Goal: Find specific page/section: Find specific page/section

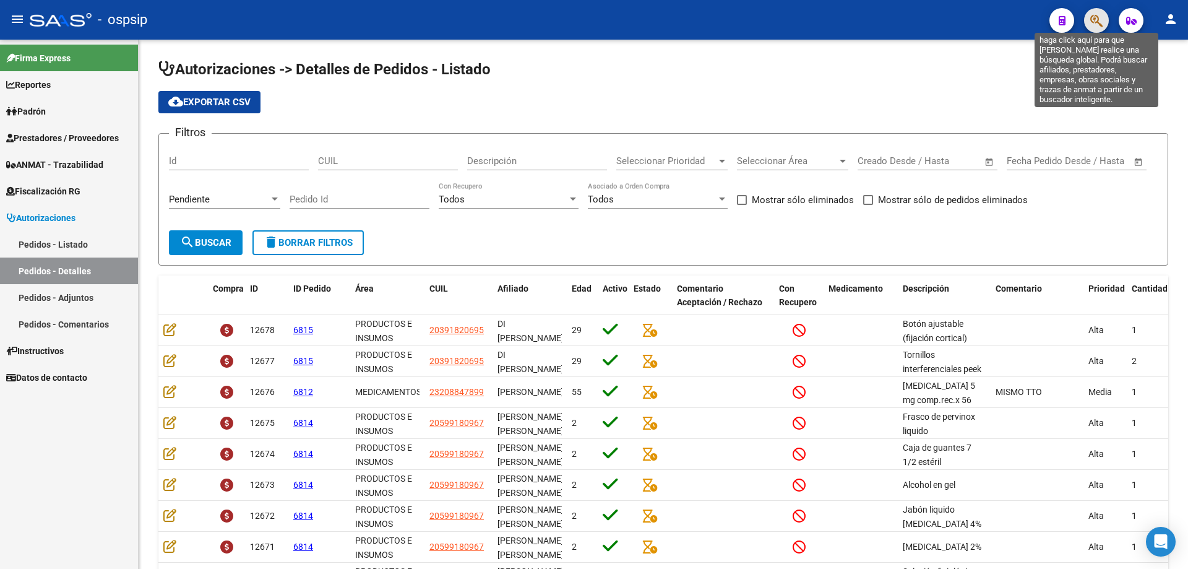
click at [1101, 24] on icon "button" at bounding box center [1097, 21] width 12 height 14
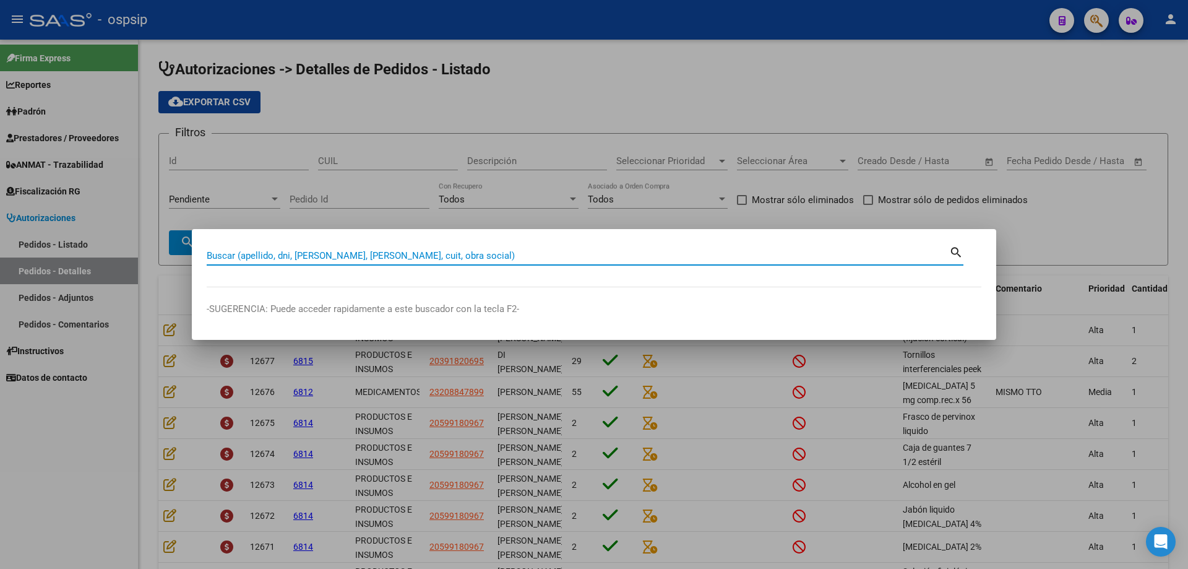
paste input "6137012"
type input "6137012"
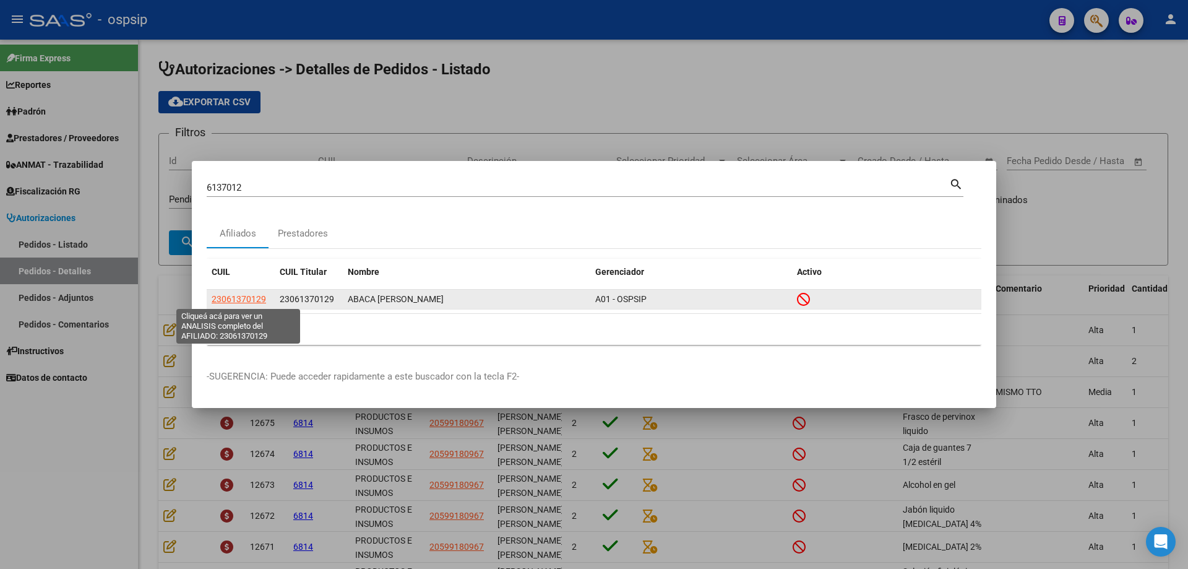
click at [238, 296] on span "23061370129" at bounding box center [239, 299] width 54 height 10
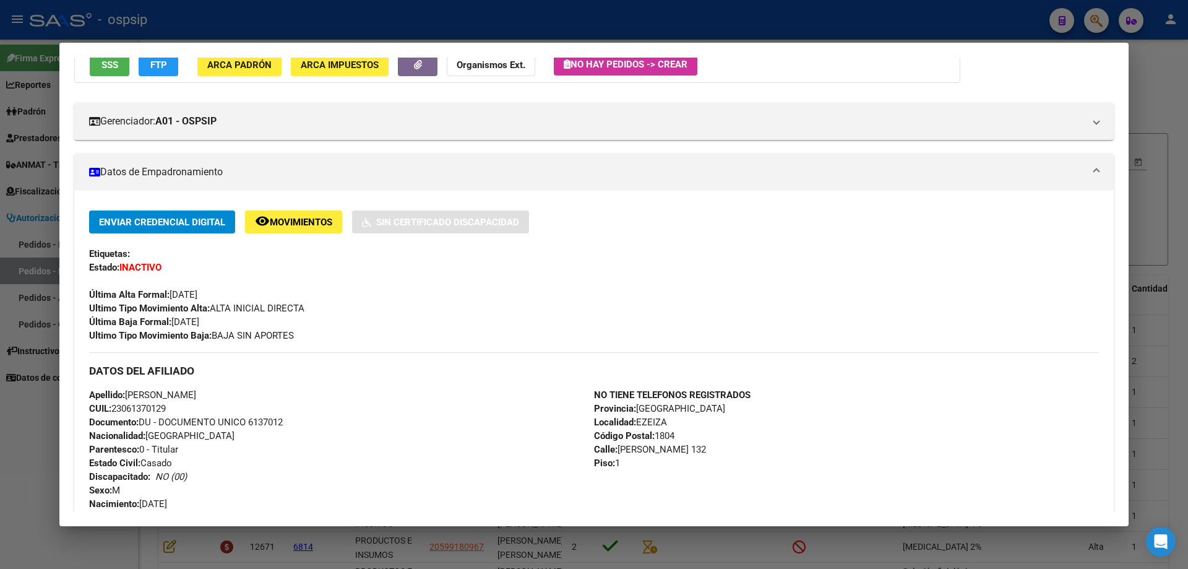
scroll to position [124, 0]
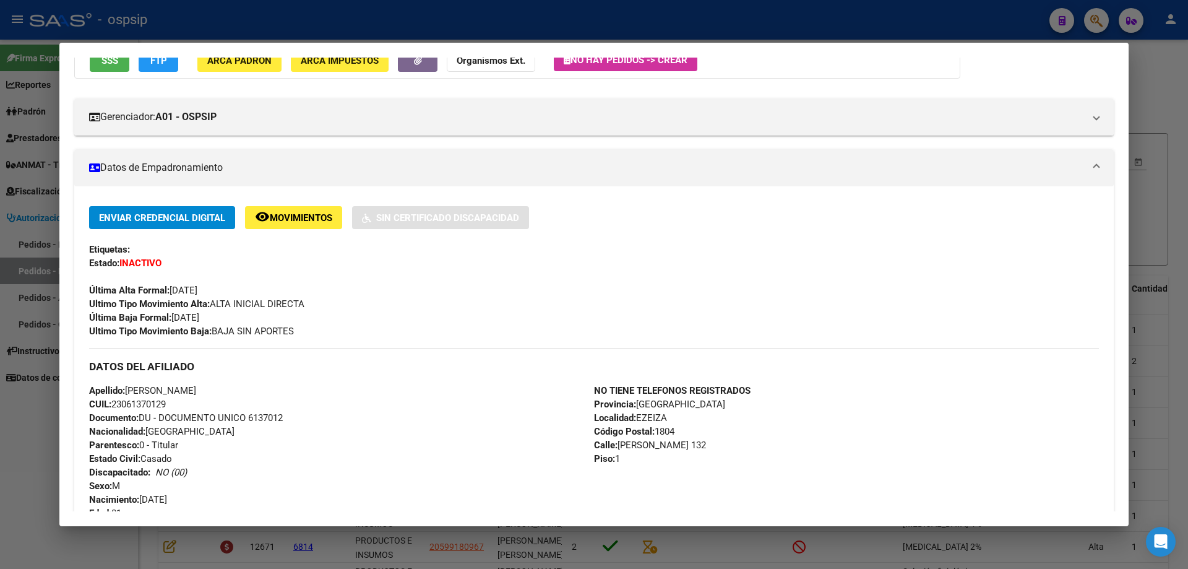
click at [1159, 125] on div at bounding box center [594, 284] width 1188 height 569
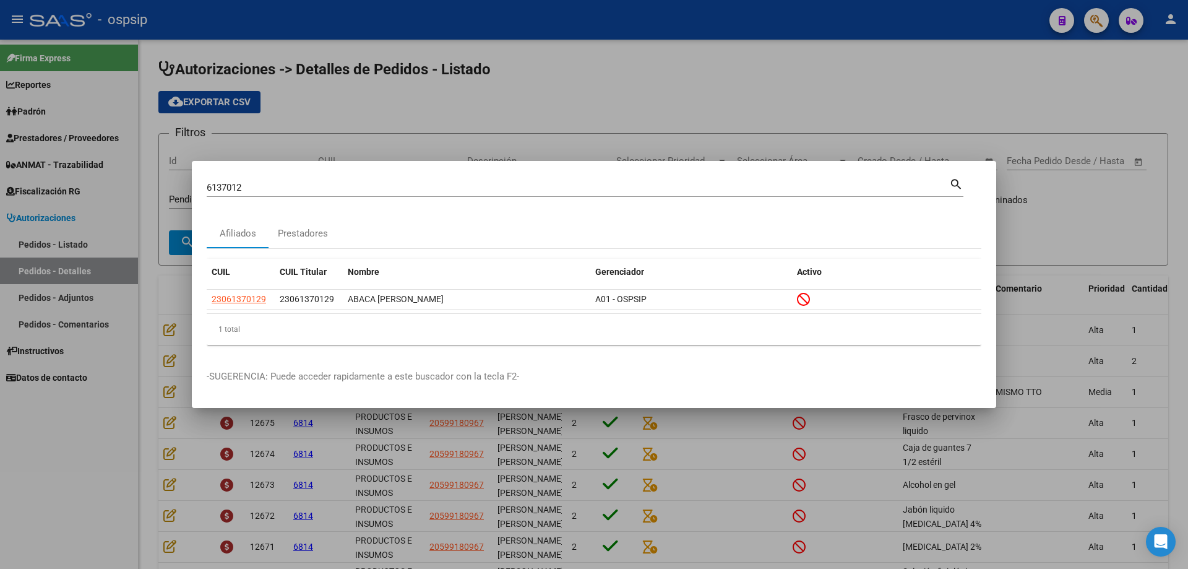
click at [620, 111] on div at bounding box center [594, 284] width 1188 height 569
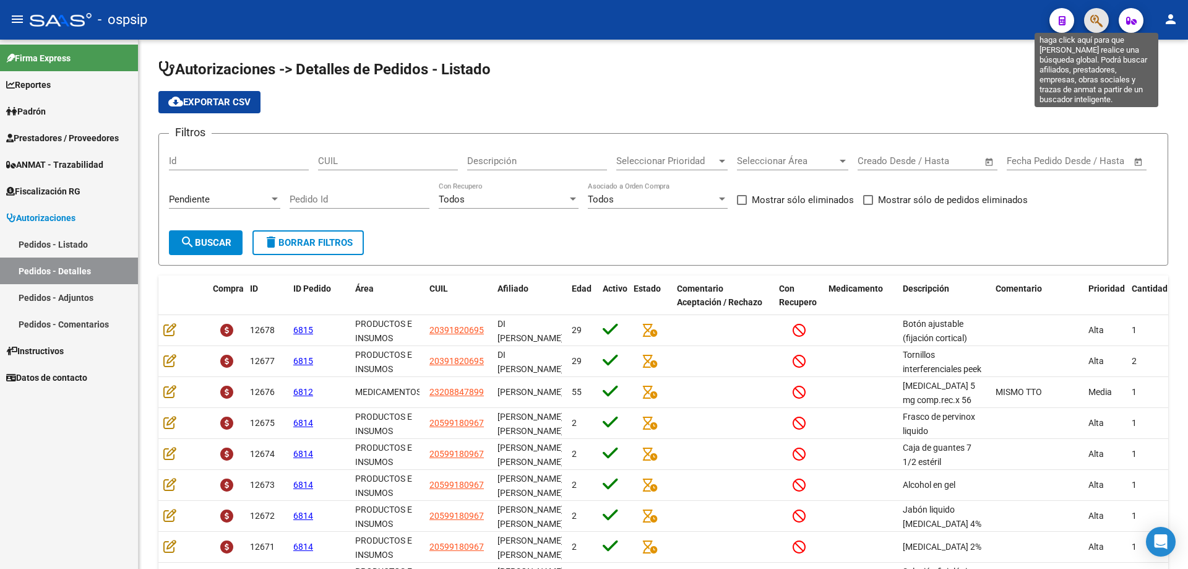
click at [1097, 25] on icon "button" at bounding box center [1097, 21] width 12 height 14
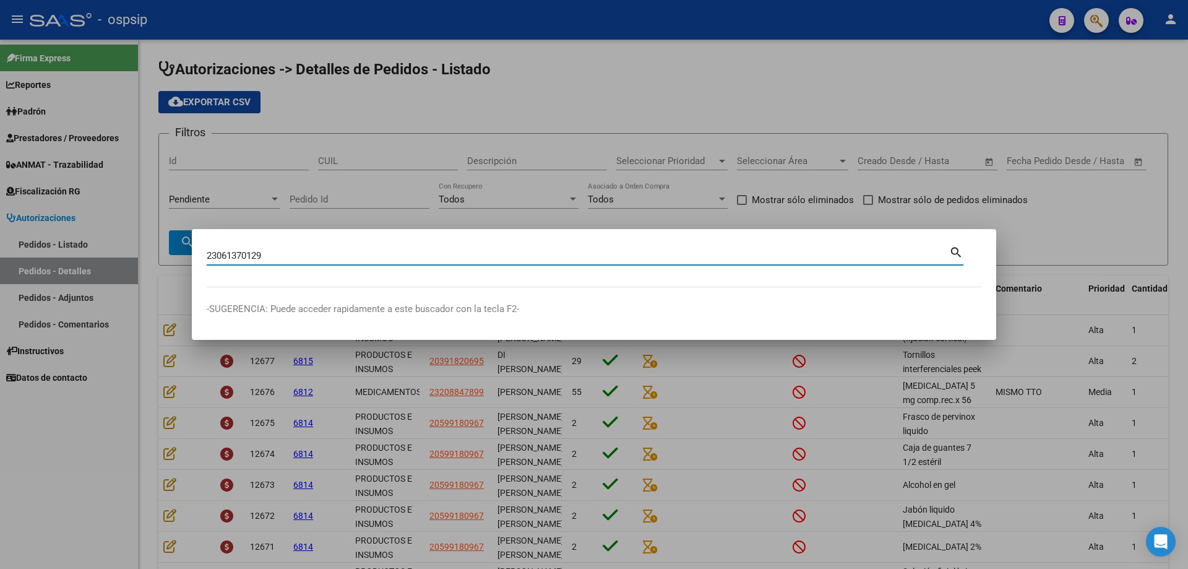
type input "23061370129"
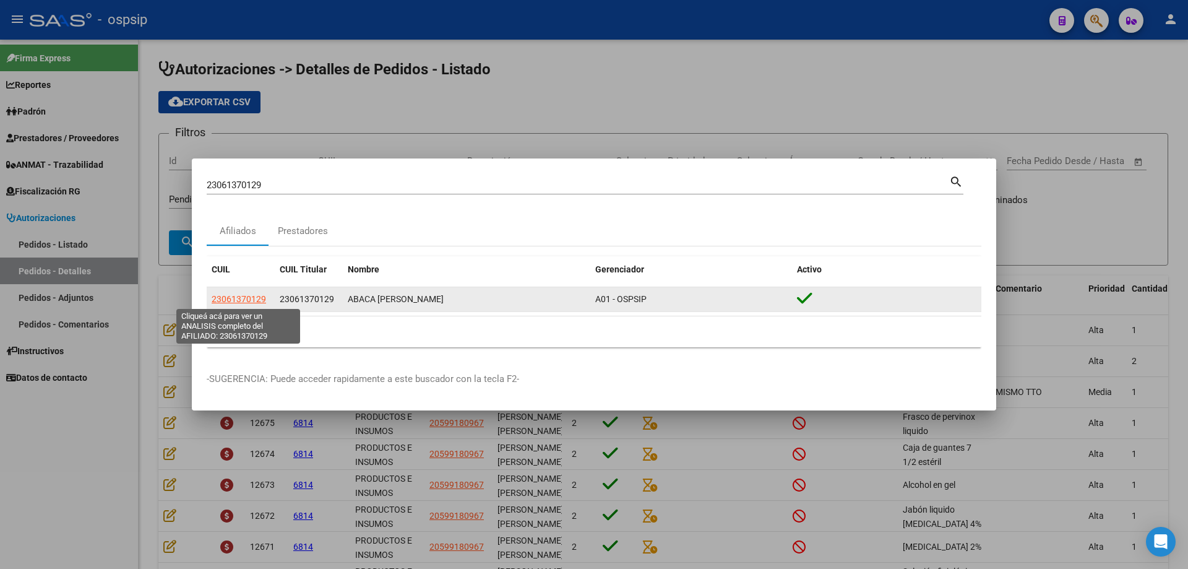
click at [222, 294] on span "23061370129" at bounding box center [239, 299] width 54 height 10
